Goal: Task Accomplishment & Management: Manage account settings

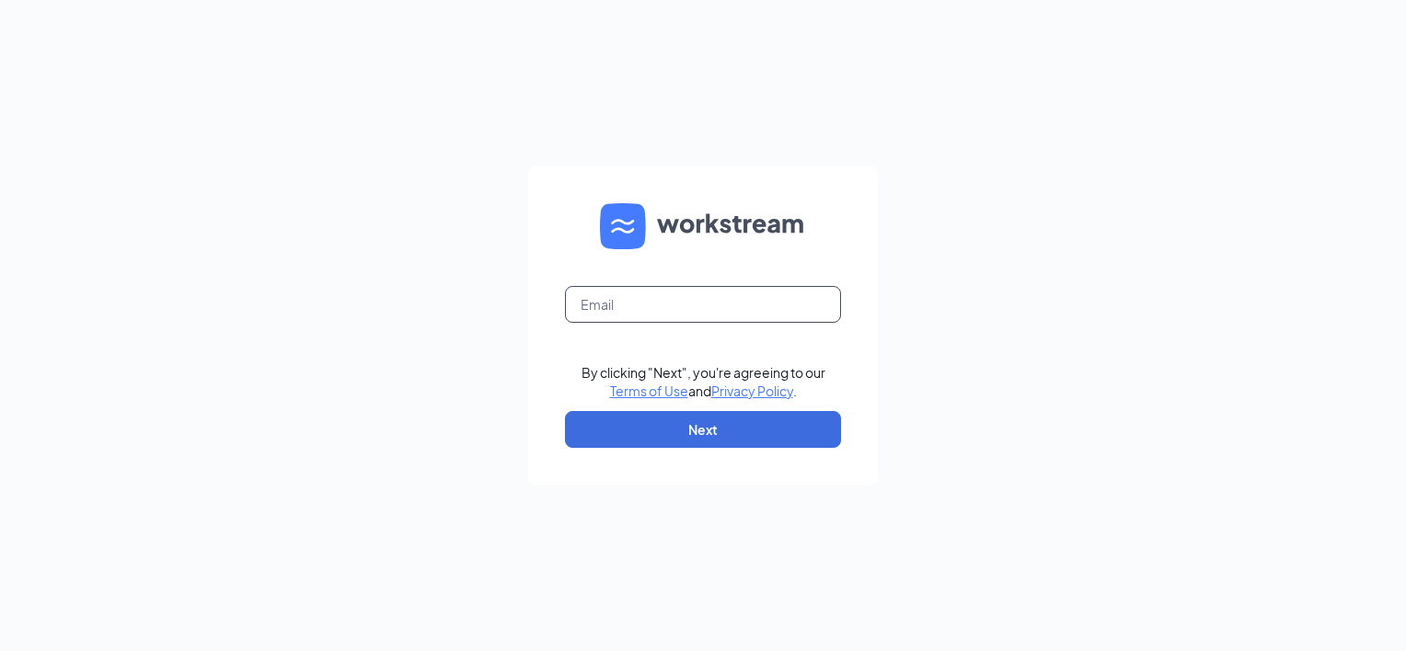
click at [633, 299] on input "text" at bounding box center [703, 304] width 276 height 37
click at [784, 310] on input "jhparton33@gmail.com" at bounding box center [703, 304] width 276 height 37
type input "jhparton33@gmail.com"
click at [677, 448] on form "jhparton33@gmail.com By clicking "Next", you're agreeing to our Terms of Use an…" at bounding box center [703, 325] width 350 height 318
click at [681, 435] on button "Next" at bounding box center [703, 429] width 276 height 37
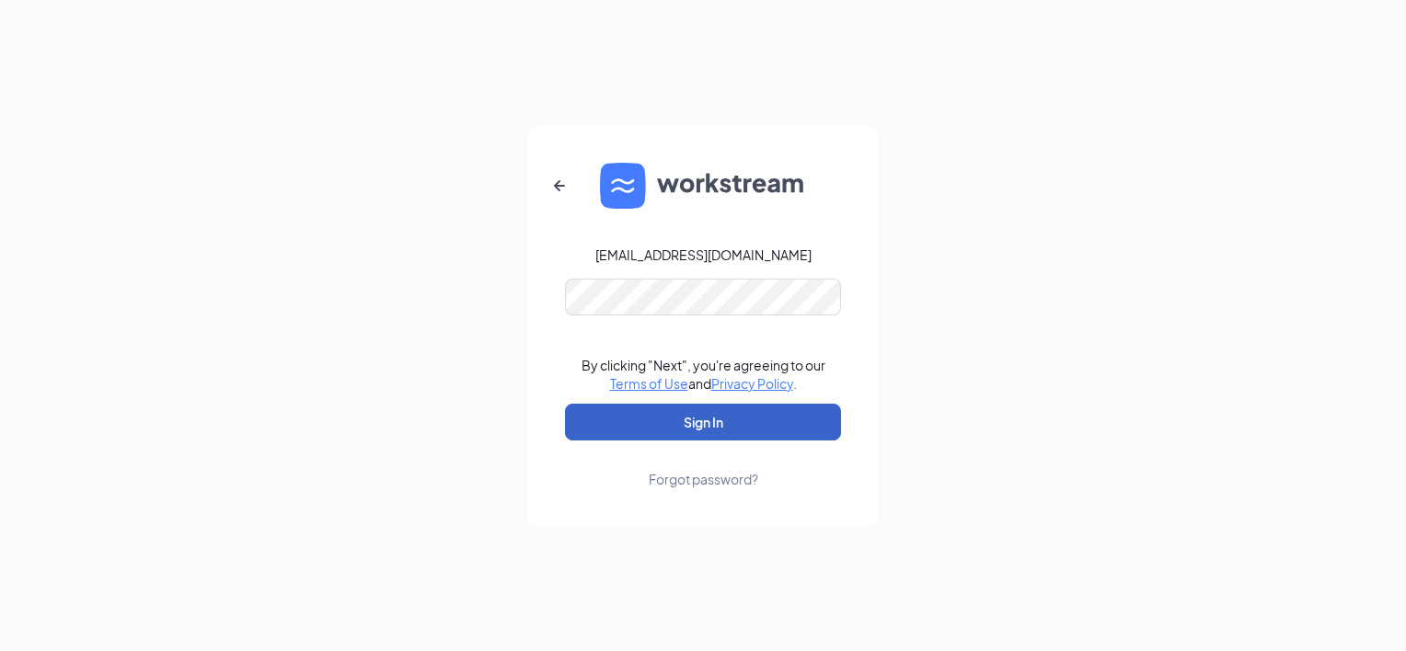
click at [664, 422] on button "Sign In" at bounding box center [703, 422] width 276 height 37
click at [565, 404] on button "Sign In" at bounding box center [703, 422] width 276 height 37
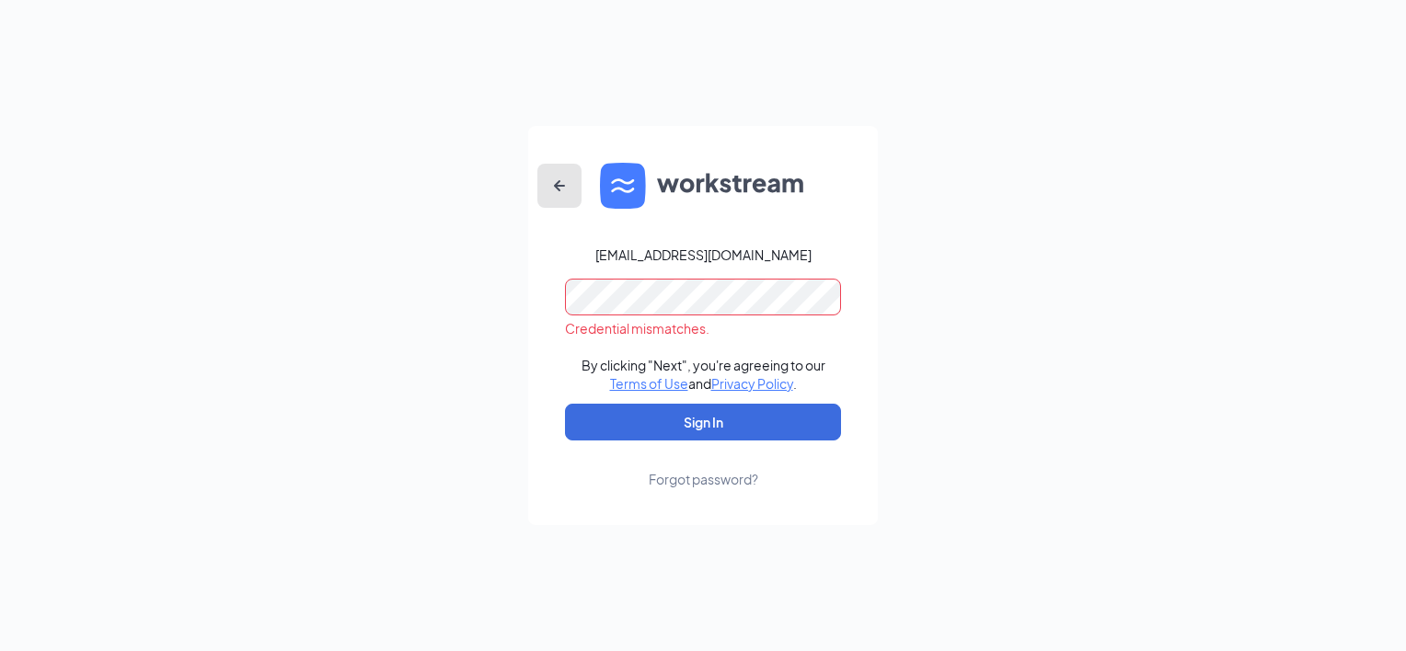
click at [564, 192] on icon "ArrowLeftNew" at bounding box center [559, 186] width 22 height 22
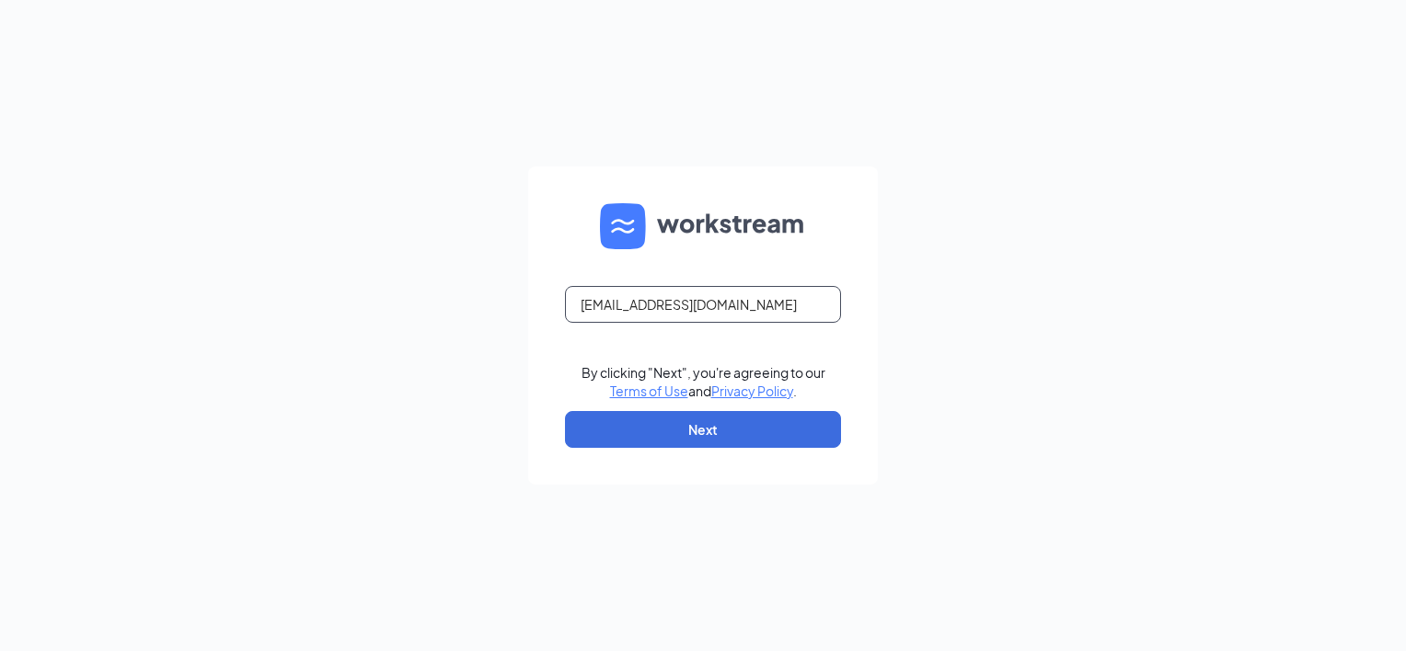
click at [735, 302] on input "jhparton33@gmail.com" at bounding box center [703, 304] width 276 height 37
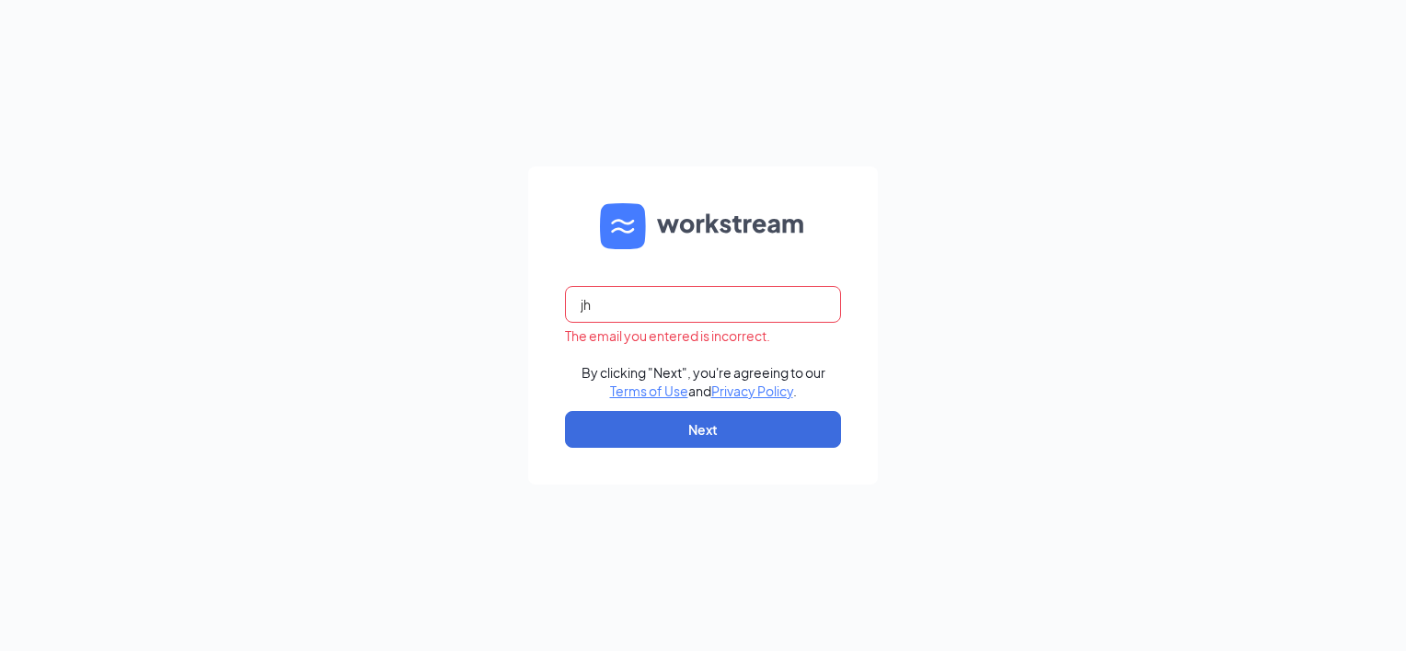
type input "j"
type input "duncan@chixandbixllc.com"
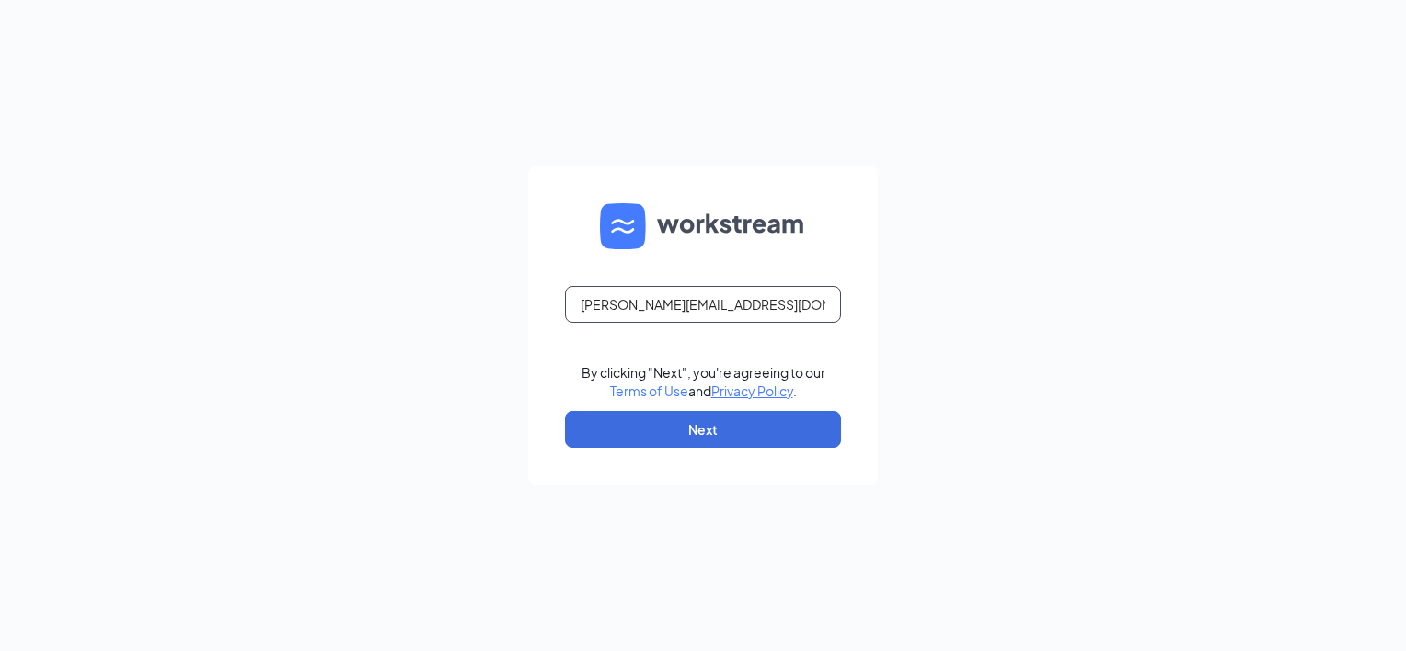
click at [610, 383] on link "Terms of Use" at bounding box center [649, 391] width 78 height 17
click at [618, 433] on button "Next" at bounding box center [703, 429] width 276 height 37
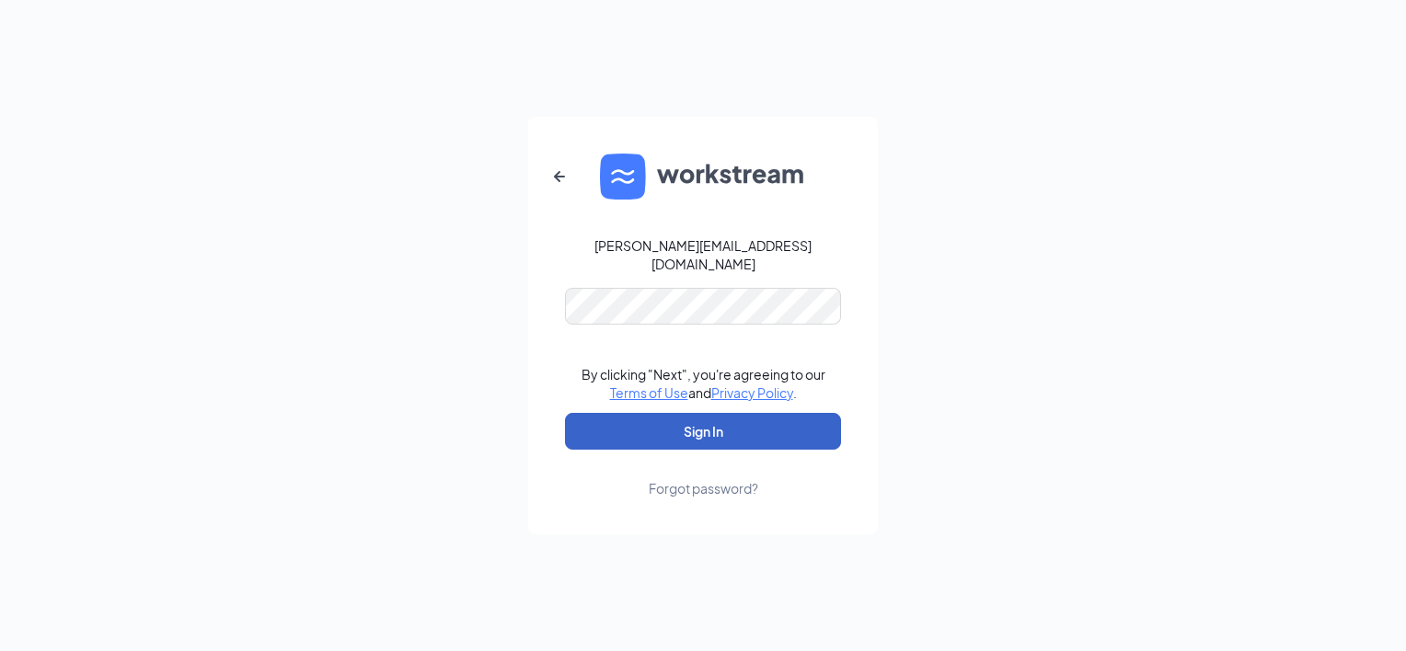
click at [680, 419] on button "Sign In" at bounding box center [703, 431] width 276 height 37
click at [868, 270] on form "duncan@chixandbixllc.com By clicking "Next", you're agreeing to our Terms of Us…" at bounding box center [703, 326] width 350 height 418
click at [753, 423] on button "Sign In" at bounding box center [703, 431] width 276 height 37
click at [722, 424] on button "Sign In" at bounding box center [703, 431] width 276 height 37
click at [702, 482] on div "Forgot password?" at bounding box center [703, 488] width 109 height 18
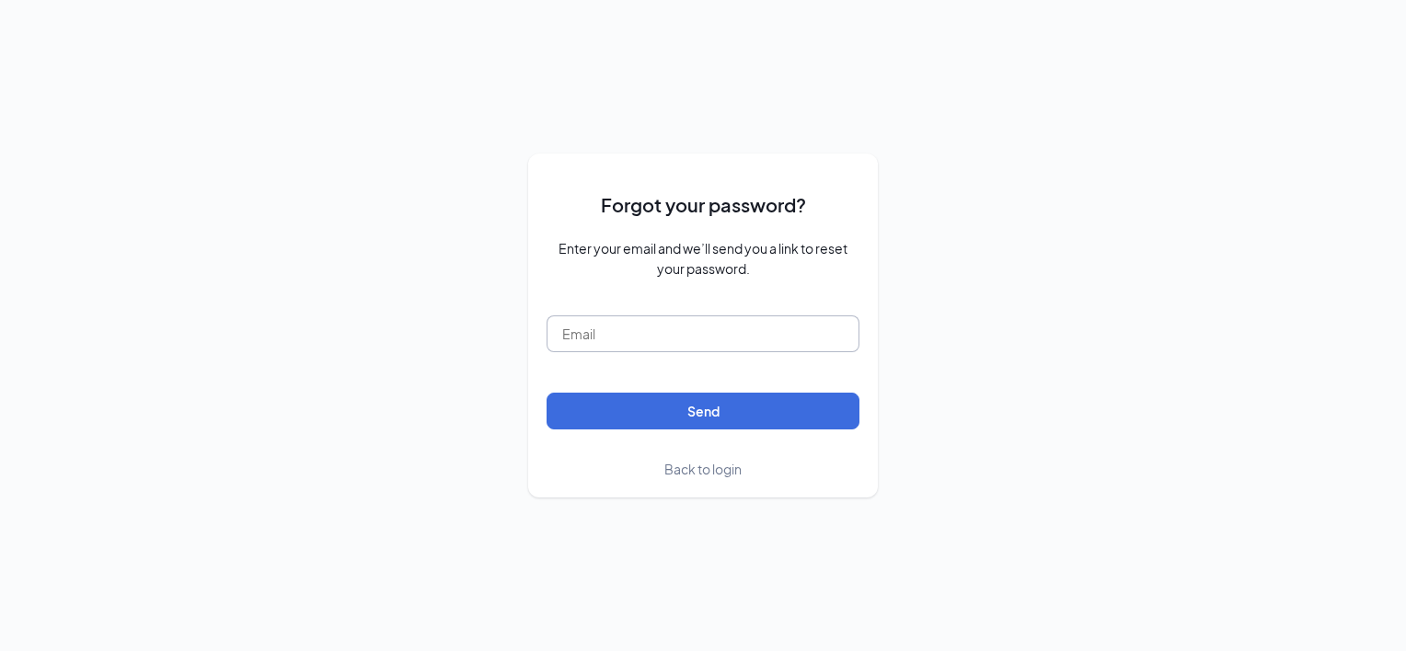
click at [705, 340] on input "text" at bounding box center [702, 334] width 313 height 37
type input "duncan@chixandbixllc.com"
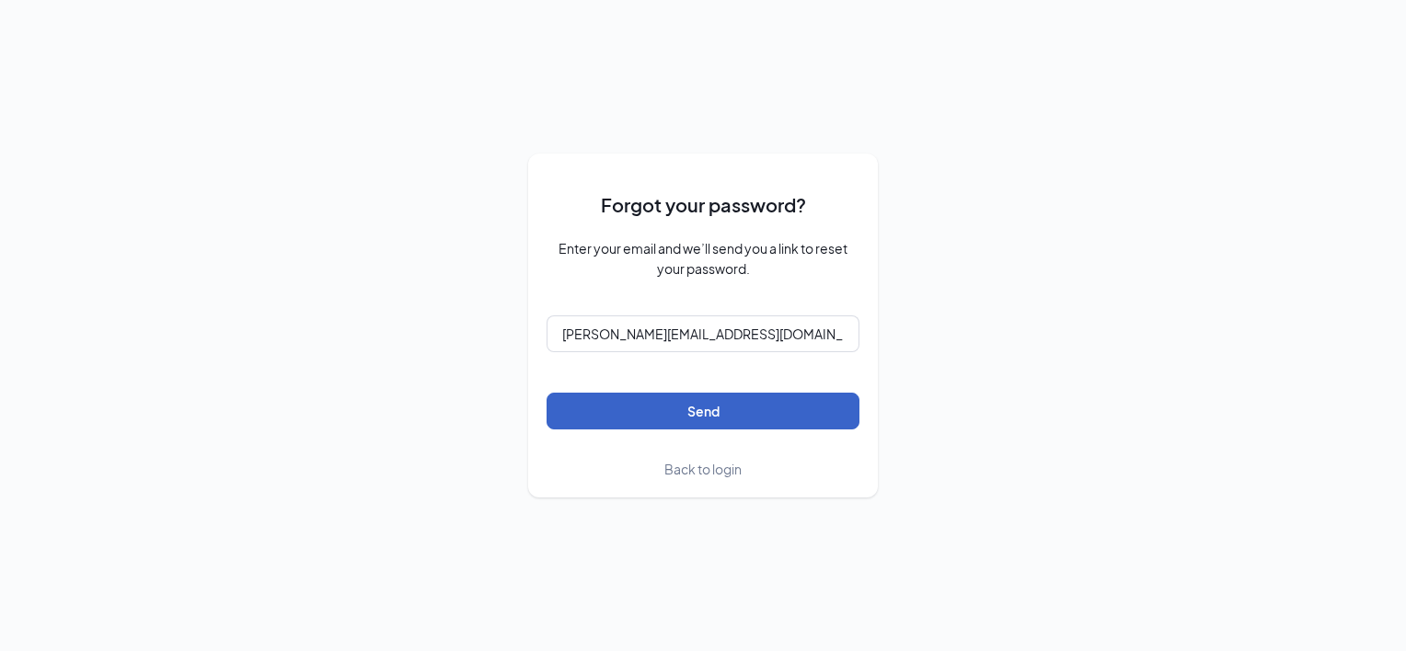
click at [692, 408] on button "Send" at bounding box center [702, 411] width 313 height 37
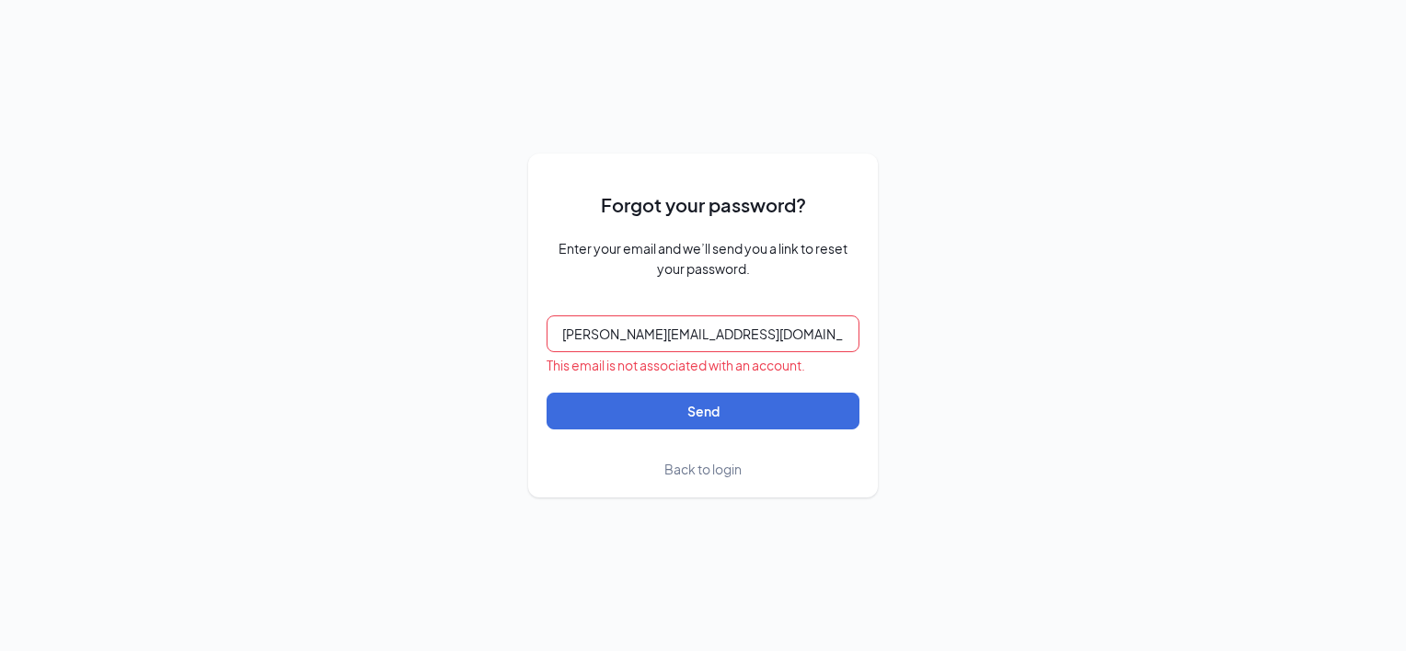
click at [779, 339] on input "duncan@chixandbixllc.com" at bounding box center [702, 334] width 313 height 37
type input "d"
type input "josh@chixandbixllc.com"
click at [714, 476] on link "Back to login" at bounding box center [702, 469] width 77 height 20
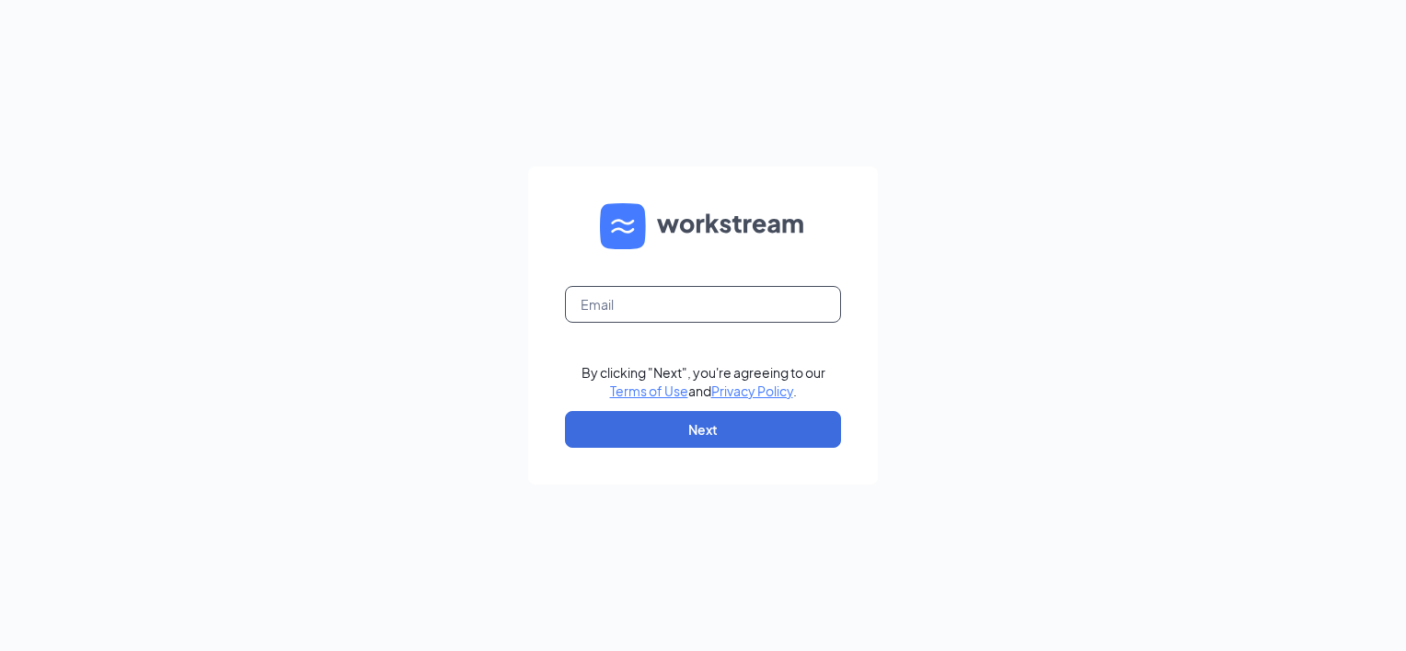
click at [709, 310] on input "text" at bounding box center [703, 304] width 276 height 37
type input "josh@chixandbixllc.com"
click at [706, 430] on button "Next" at bounding box center [703, 429] width 276 height 37
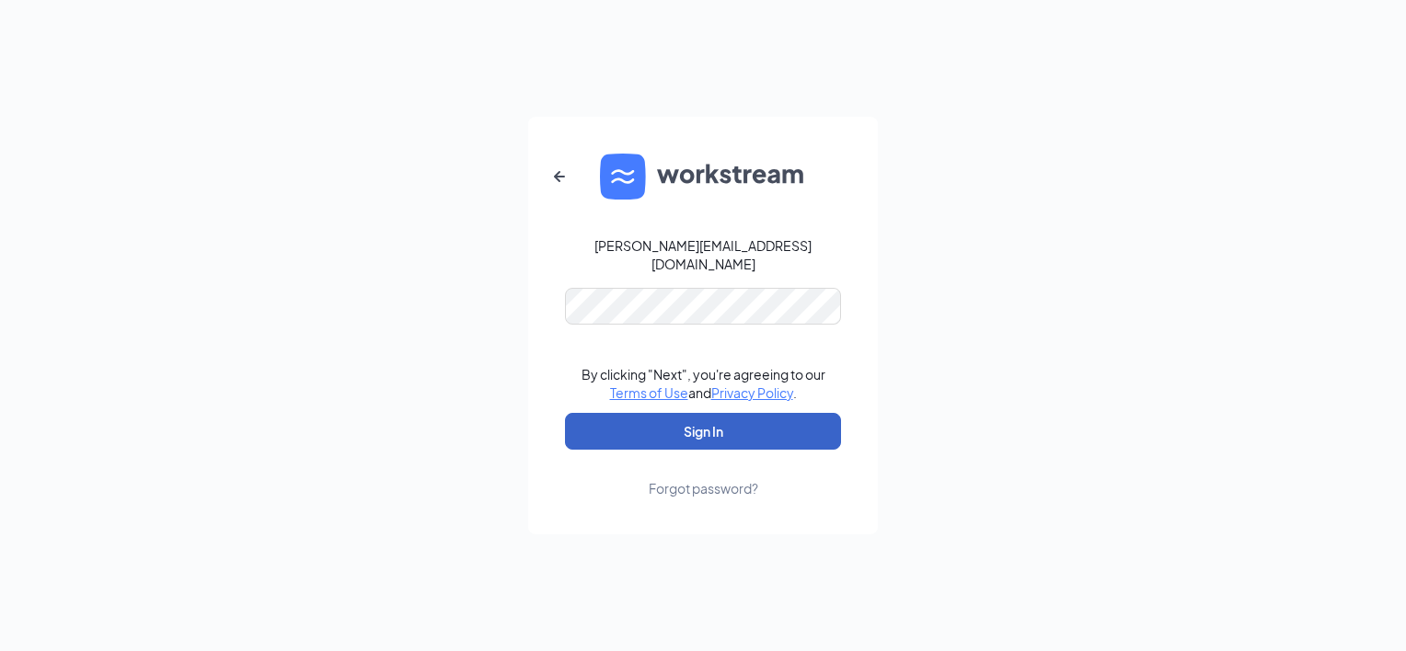
click at [683, 417] on button "Sign In" at bounding box center [703, 431] width 276 height 37
click at [565, 413] on button "Sign In" at bounding box center [703, 431] width 276 height 37
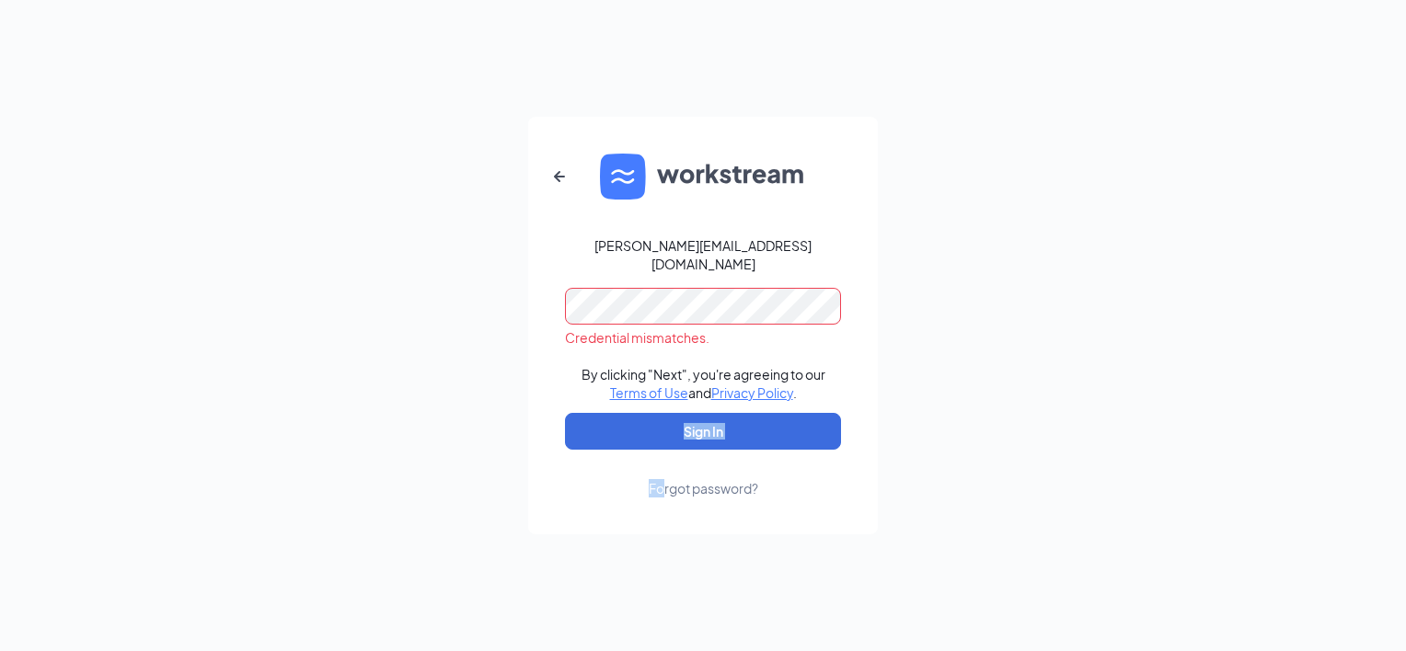
drag, startPoint x: 585, startPoint y: 464, endPoint x: 666, endPoint y: 468, distance: 81.1
click at [666, 468] on form "josh@chixandbixllc.com Credential mismatches. By clicking "Next", you're agreei…" at bounding box center [703, 326] width 350 height 418
click at [666, 468] on link "Forgot password?" at bounding box center [703, 474] width 109 height 48
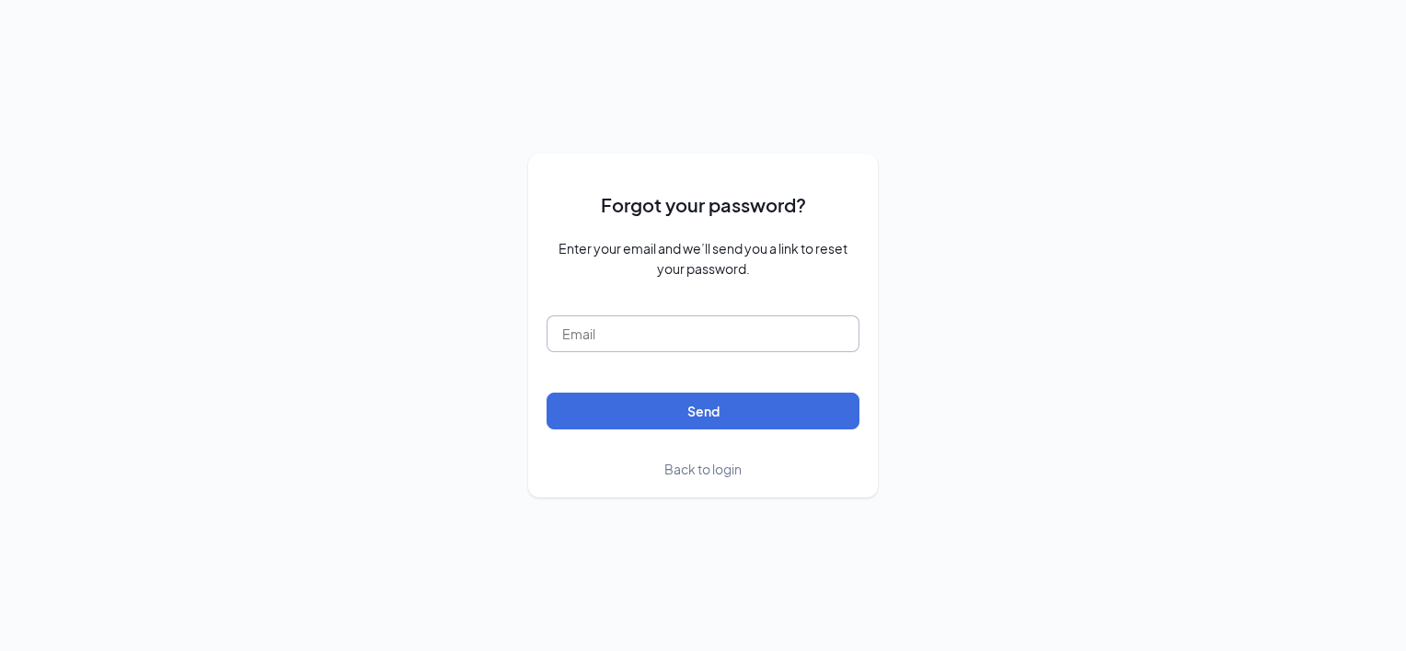
click at [650, 332] on input "text" at bounding box center [702, 334] width 313 height 37
type input "josh@chixandbixllc.com"
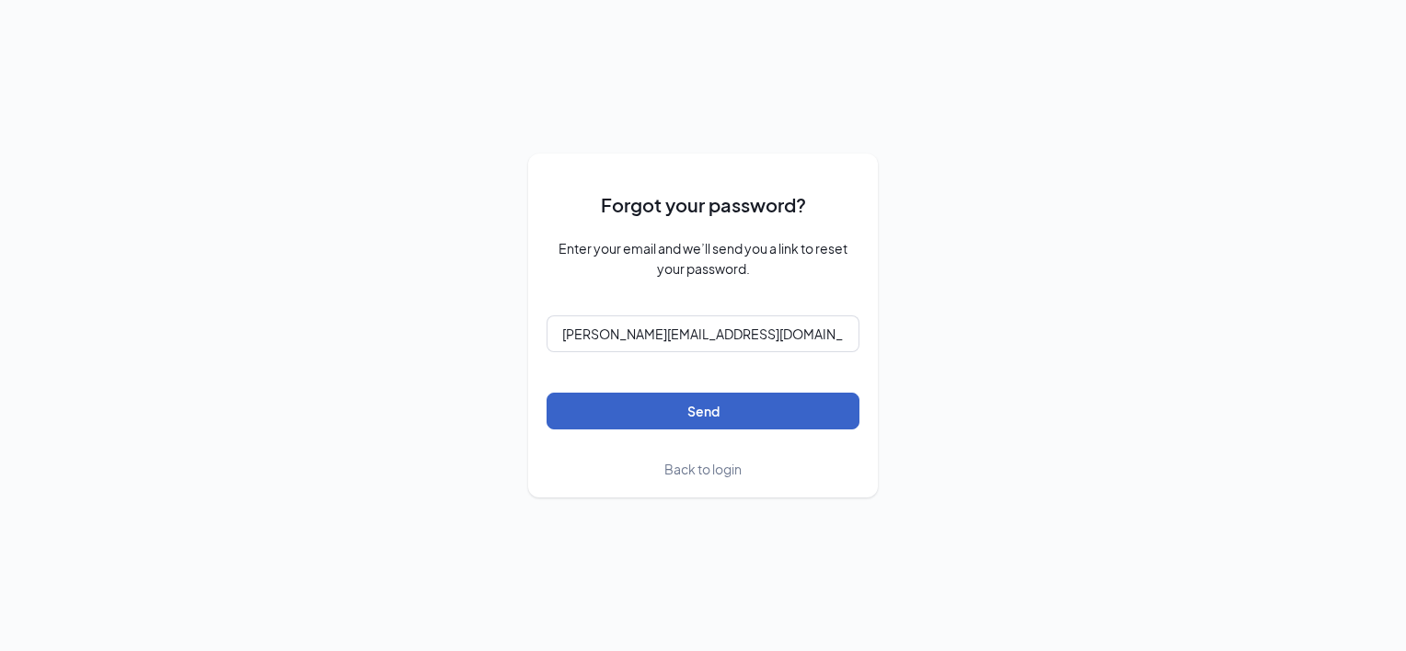
click at [611, 394] on button "Send" at bounding box center [702, 411] width 313 height 37
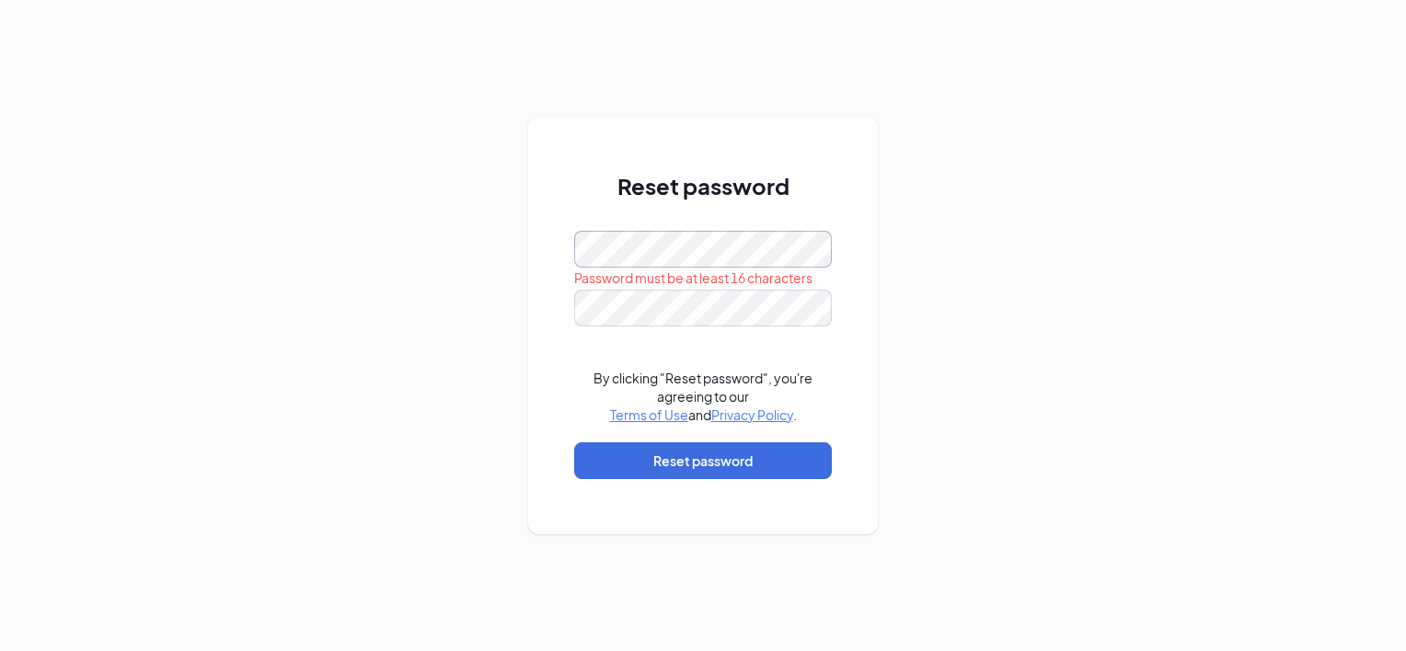
click at [689, 259] on div "Reset password Password must be at least 16 characters By clicking "Reset passw…" at bounding box center [703, 325] width 350 height 417
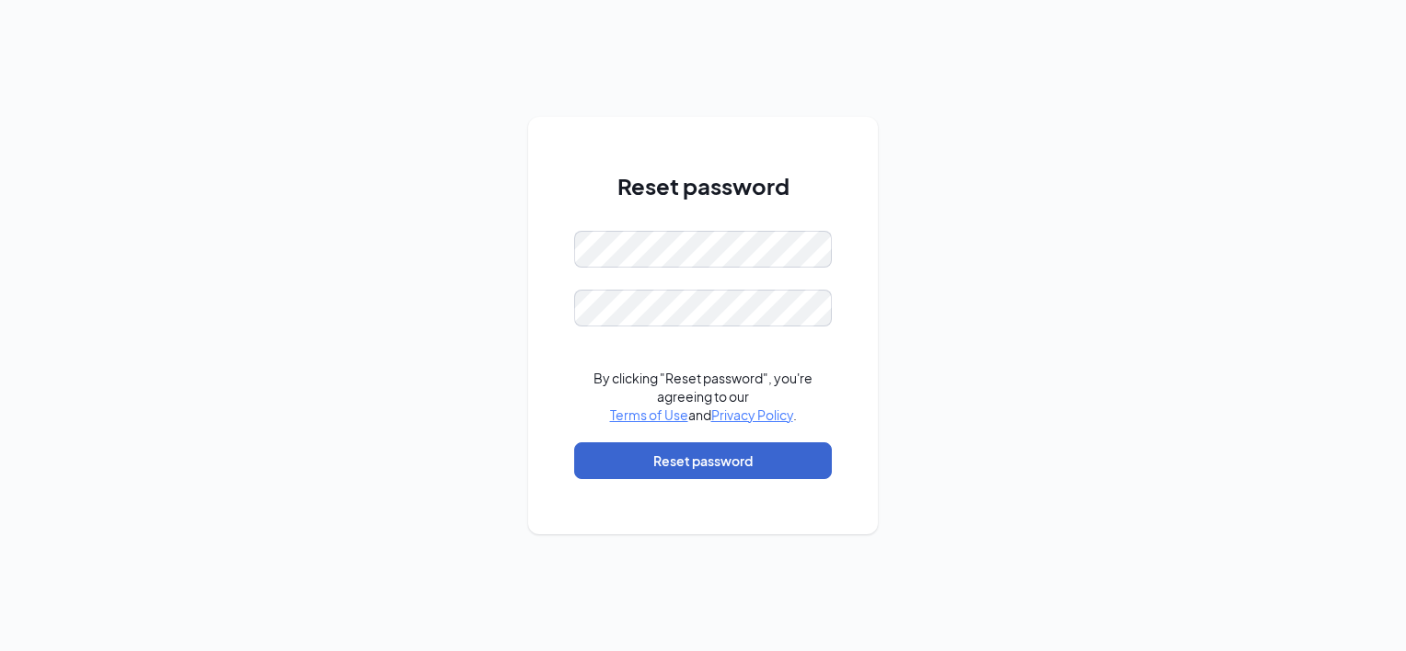
drag, startPoint x: 567, startPoint y: 436, endPoint x: 629, endPoint y: 464, distance: 68.4
click at [629, 464] on div "Reset password By clicking "Reset password", you're agreeing to our Terms of Us…" at bounding box center [703, 325] width 350 height 417
click at [629, 464] on button "Reset password" at bounding box center [703, 460] width 258 height 37
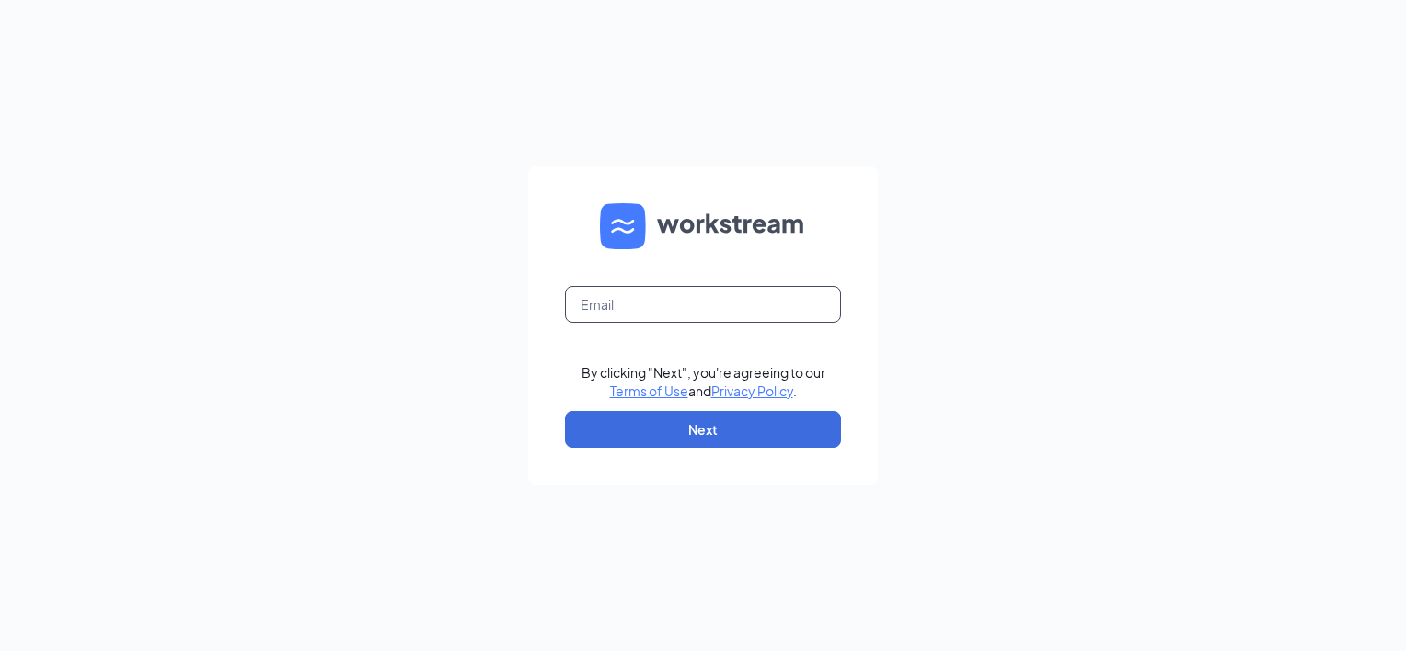
click at [754, 296] on input "text" at bounding box center [703, 304] width 276 height 37
type input "[PERSON_NAME][EMAIL_ADDRESS][DOMAIN_NAME]"
click at [710, 431] on button "Next" at bounding box center [703, 429] width 276 height 37
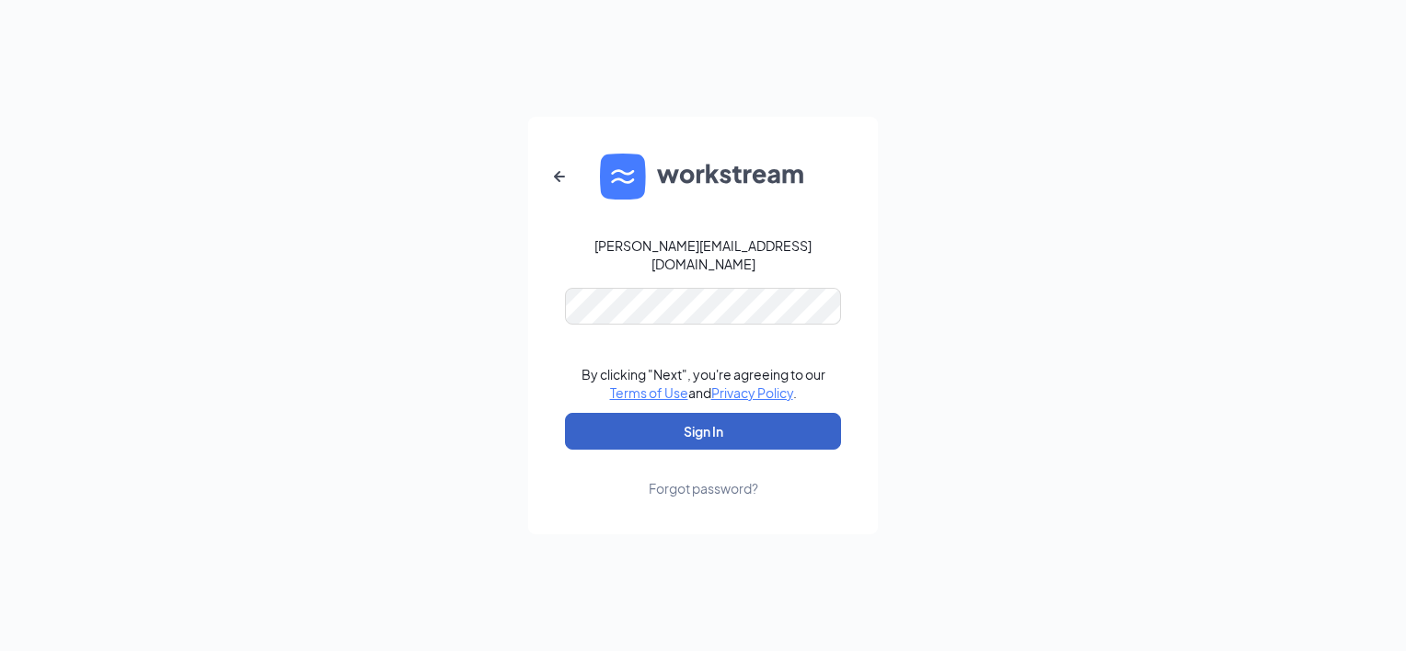
click at [685, 413] on button "Sign In" at bounding box center [703, 431] width 276 height 37
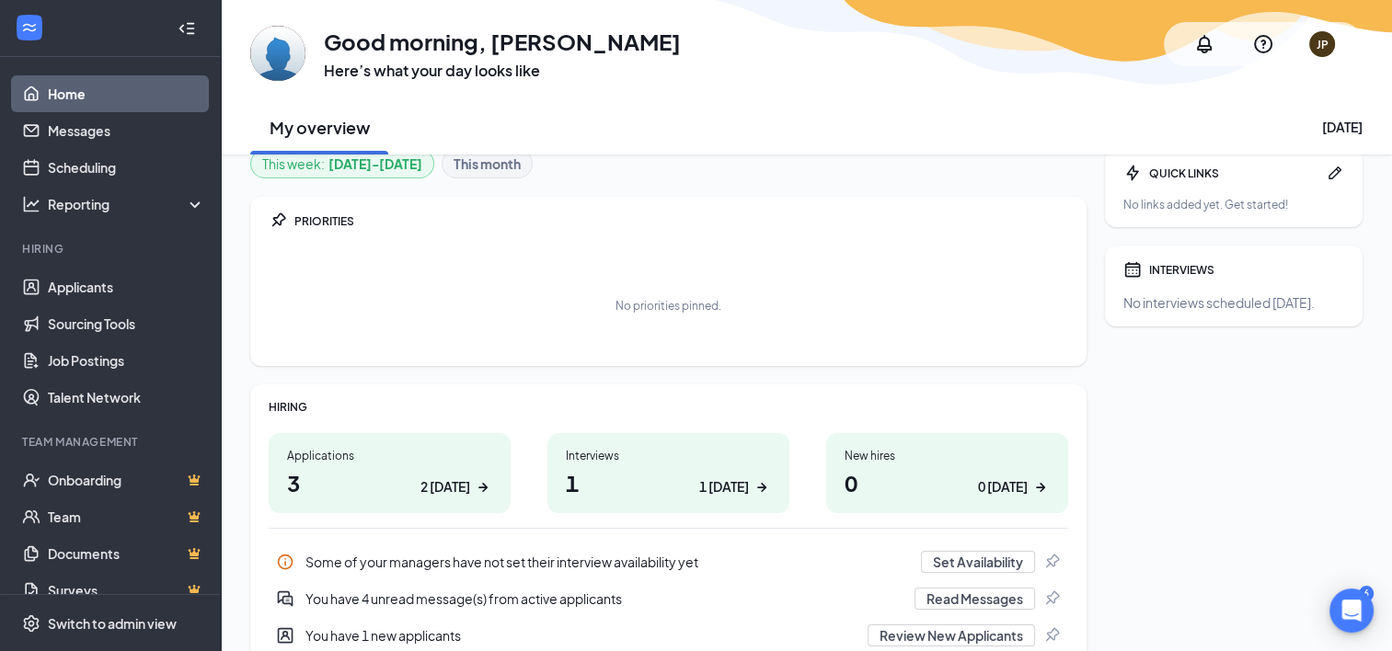
scroll to position [15, 0]
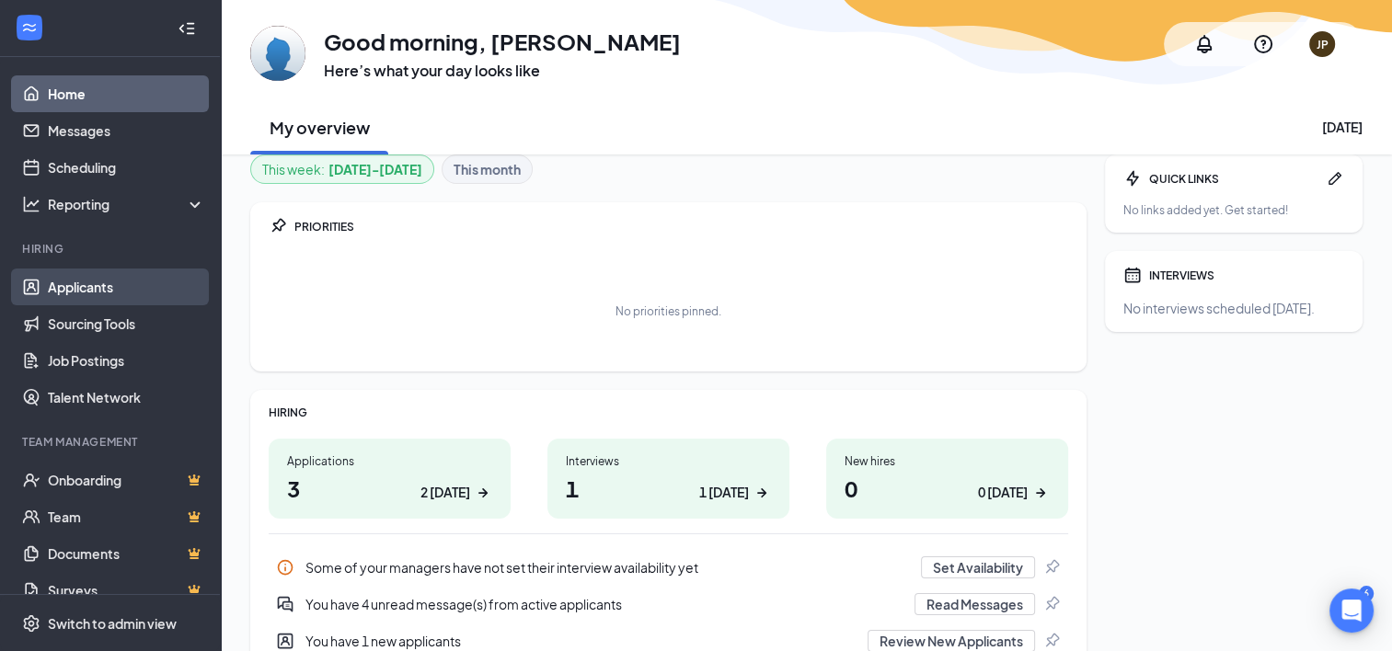
click at [85, 298] on link "Applicants" at bounding box center [126, 287] width 157 height 37
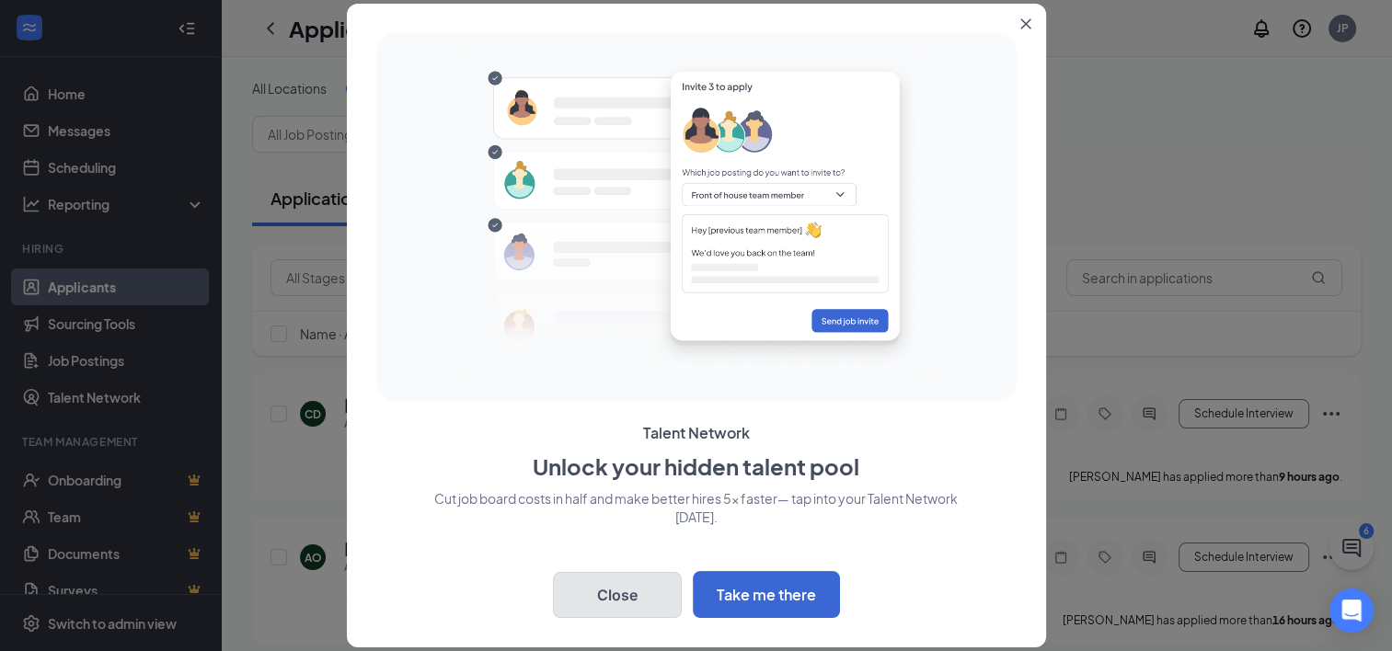
click at [659, 605] on button "Close" at bounding box center [617, 595] width 129 height 46
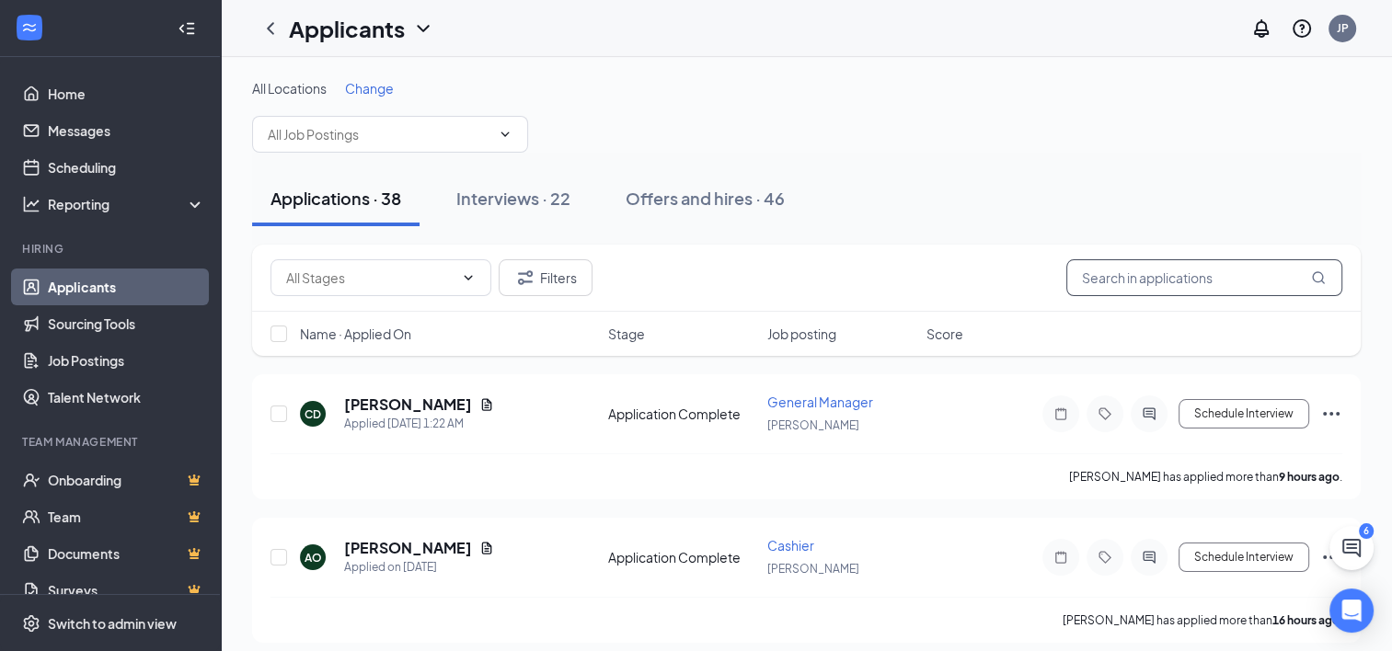
click at [1154, 283] on input "text" at bounding box center [1204, 277] width 276 height 37
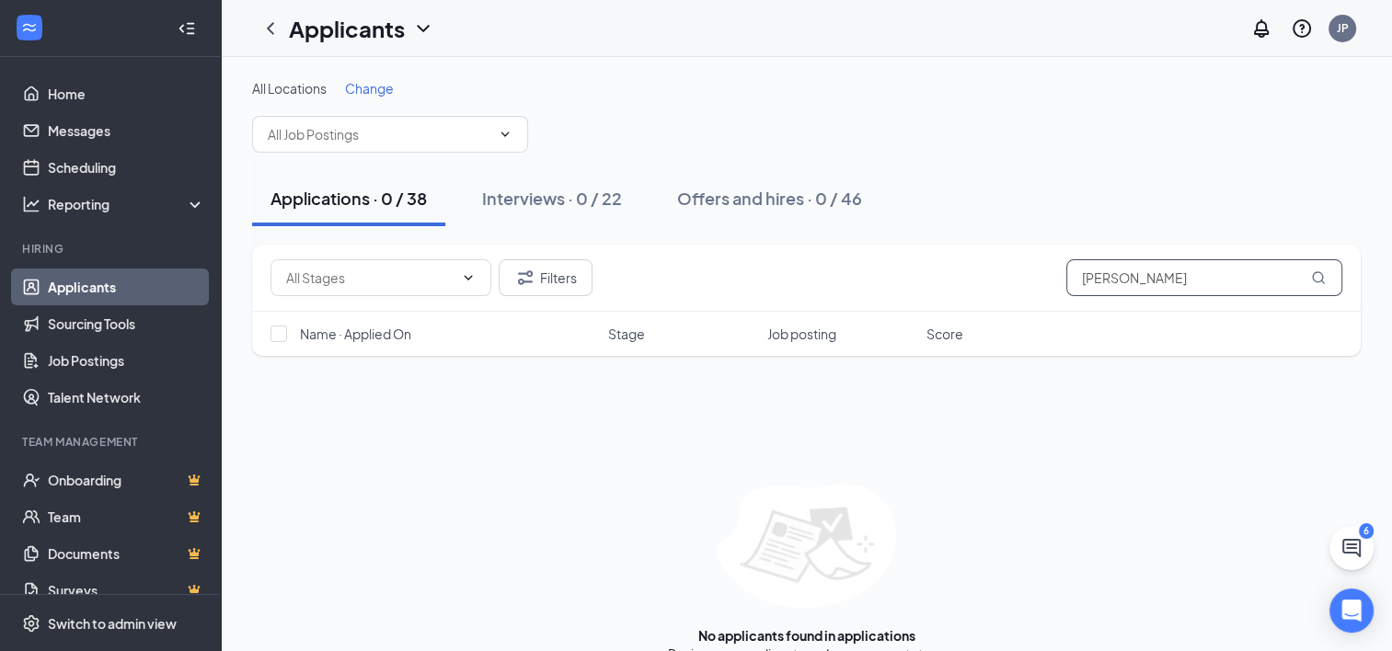
type input "Cody Myers"
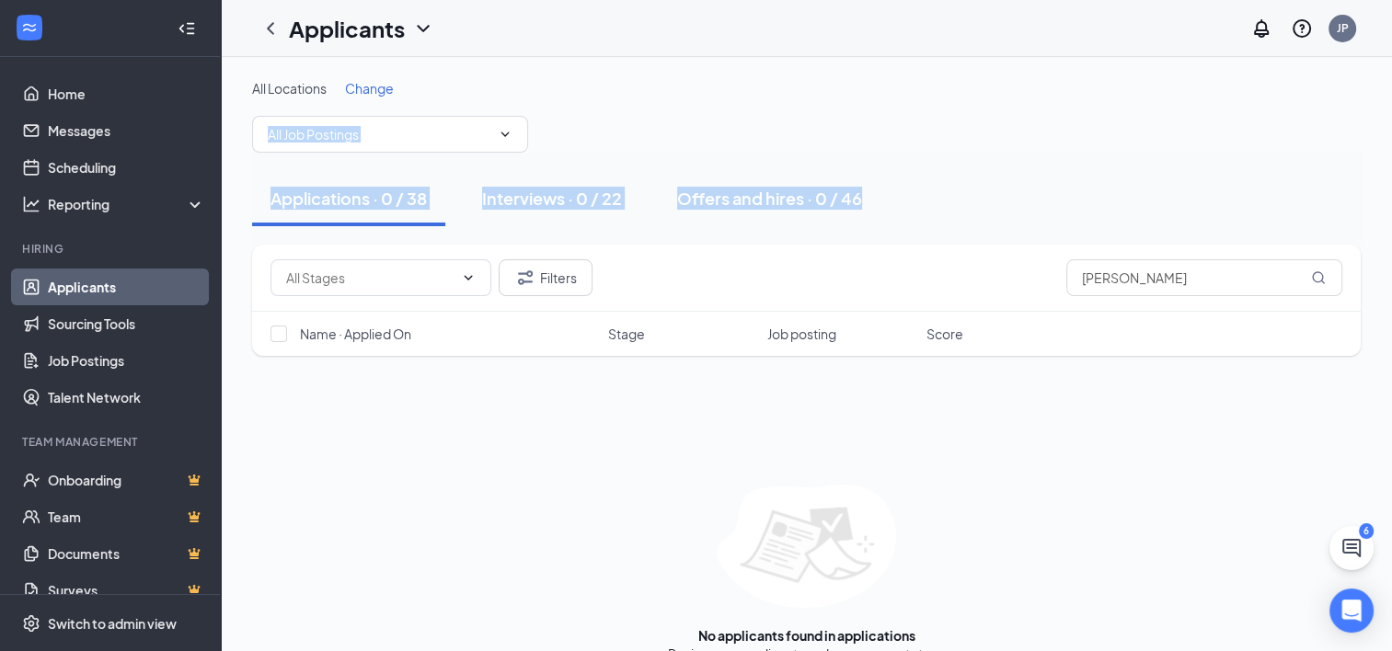
drag, startPoint x: 1011, startPoint y: 139, endPoint x: 1041, endPoint y: 167, distance: 41.6
click at [1041, 167] on div "All Locations Change Applications · 0 / 38 Interviews · 0 / 22 Offers and hires…" at bounding box center [806, 371] width 1108 height 584
click at [1041, 167] on div "Applications · 0 / 38 Interviews · 0 / 22 Offers and hires · 0 / 46" at bounding box center [806, 199] width 1108 height 92
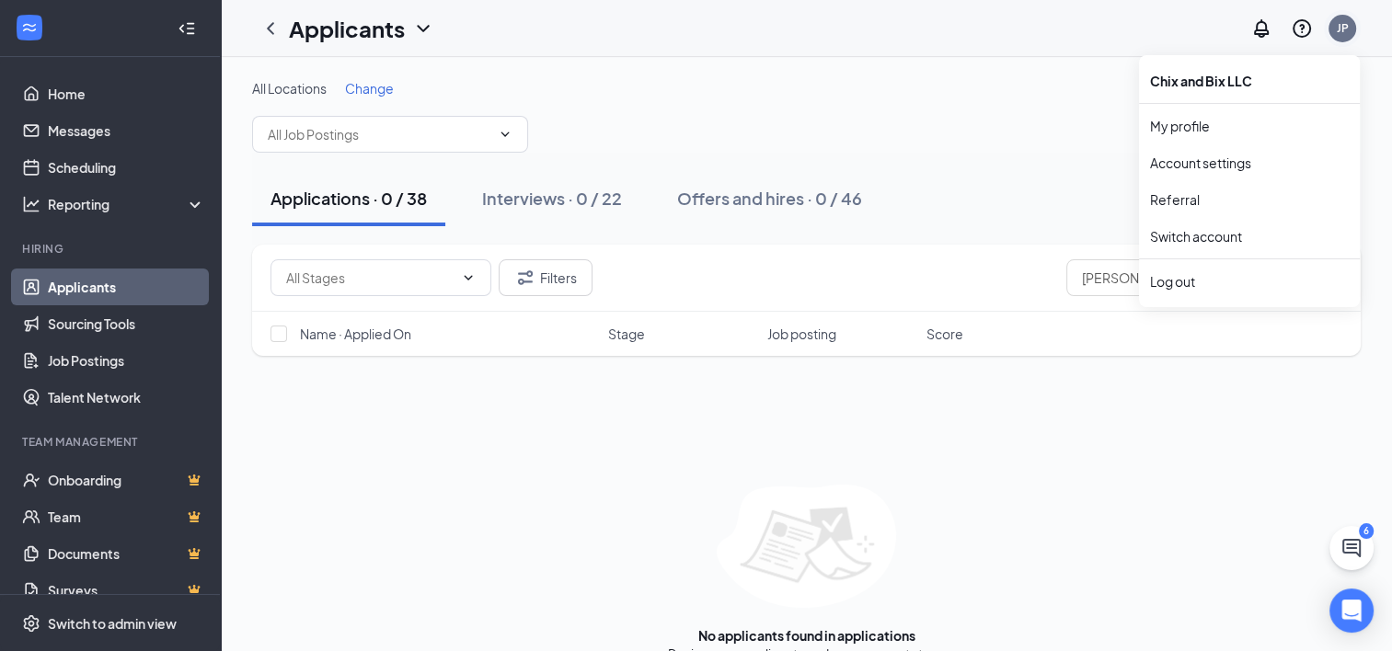
click at [1345, 36] on div "JP" at bounding box center [1342, 29] width 28 height 28
click at [1169, 283] on div "Log out" at bounding box center [1249, 281] width 199 height 18
